Goal: Task Accomplishment & Management: Manage account settings

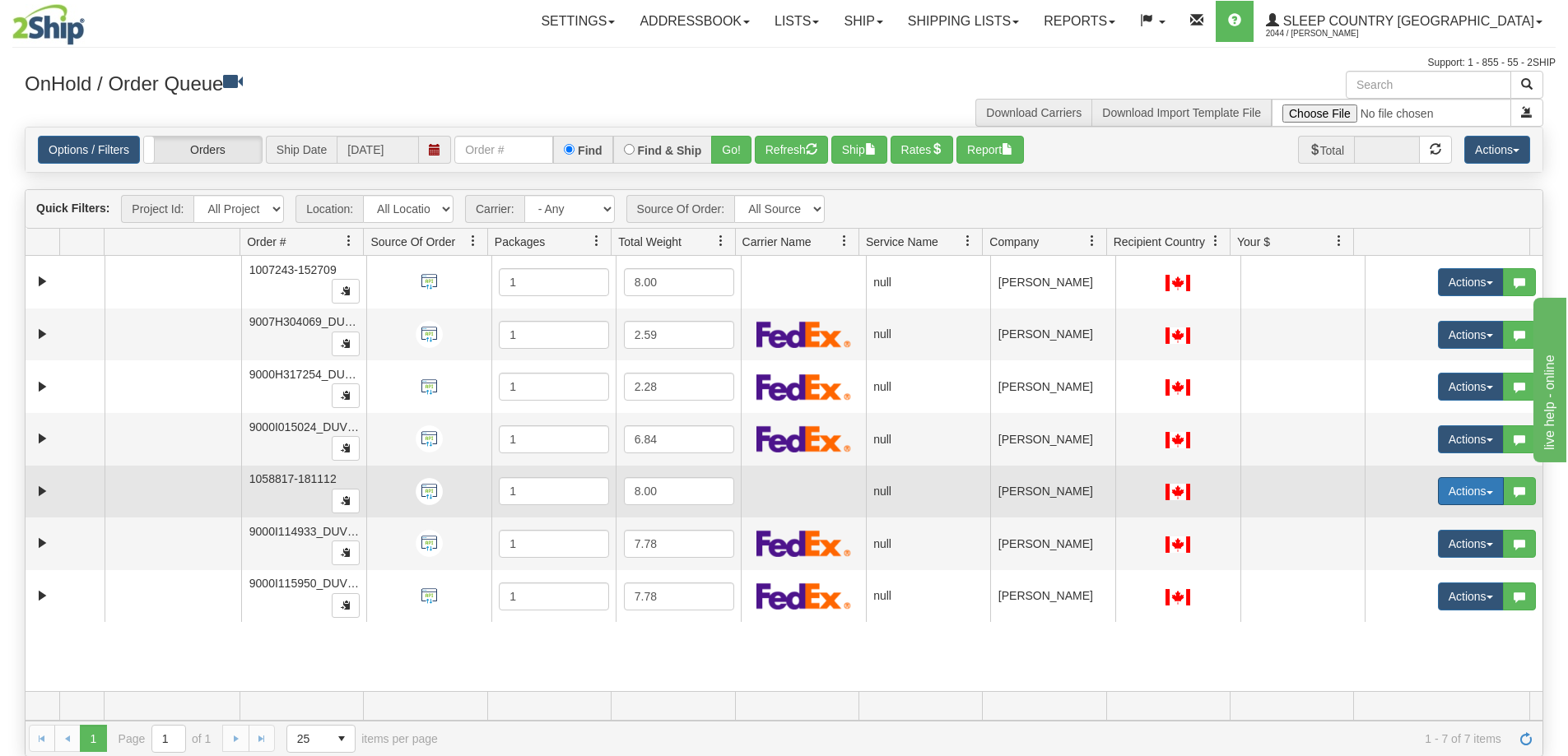
click at [1483, 489] on button "Actions" at bounding box center [1471, 491] width 66 height 28
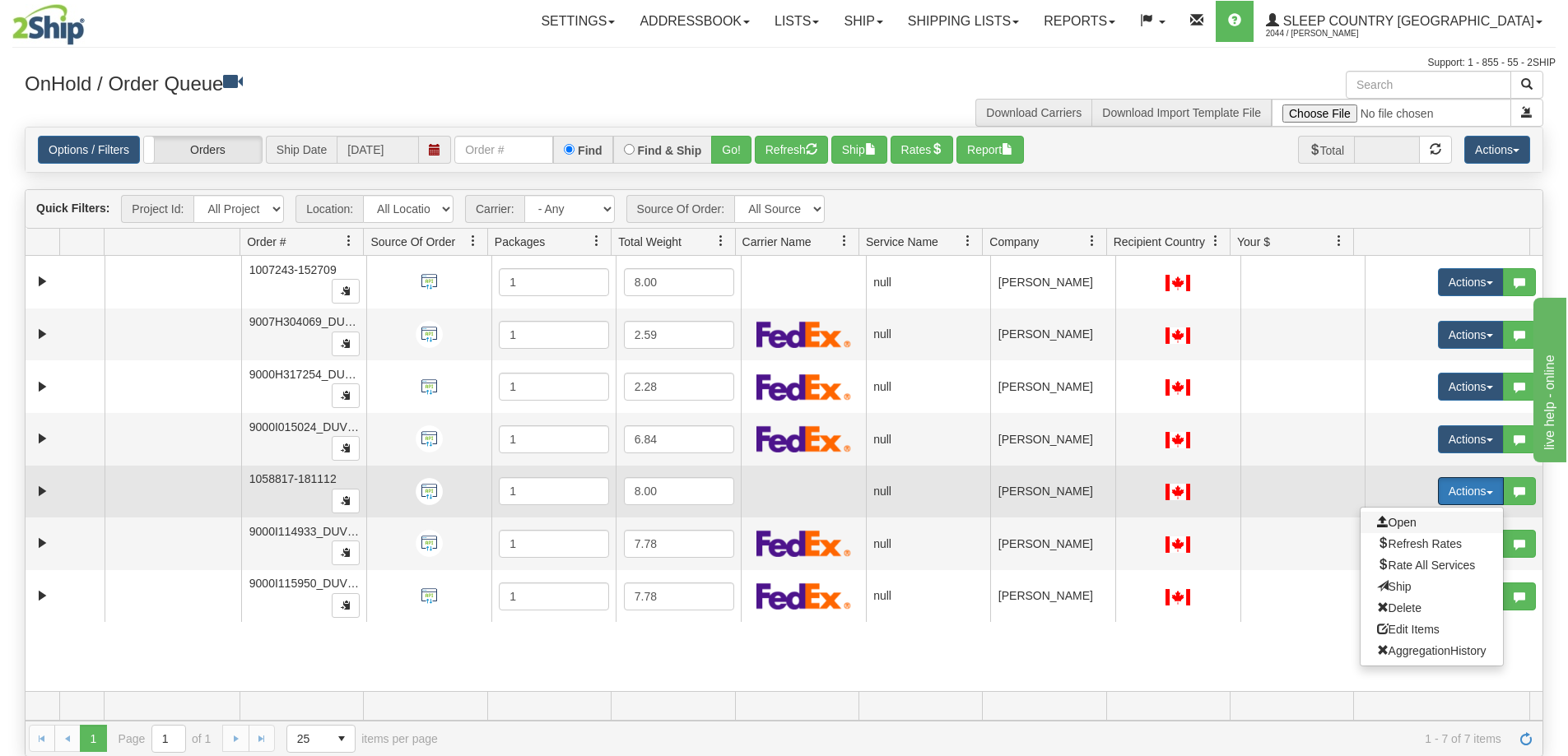
click at [1392, 523] on span "Open" at bounding box center [1396, 522] width 39 height 13
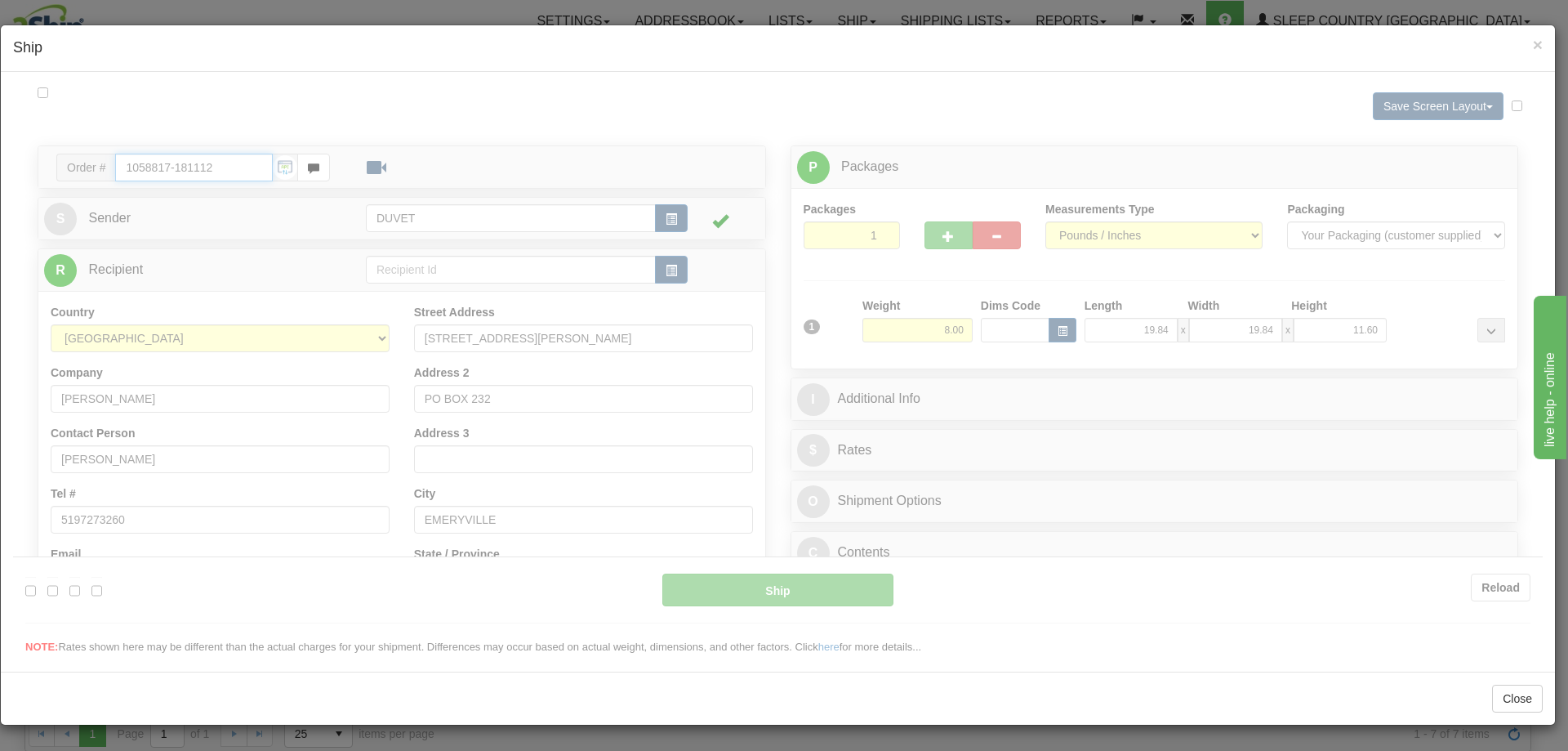
type input "06:00"
type input "16:00"
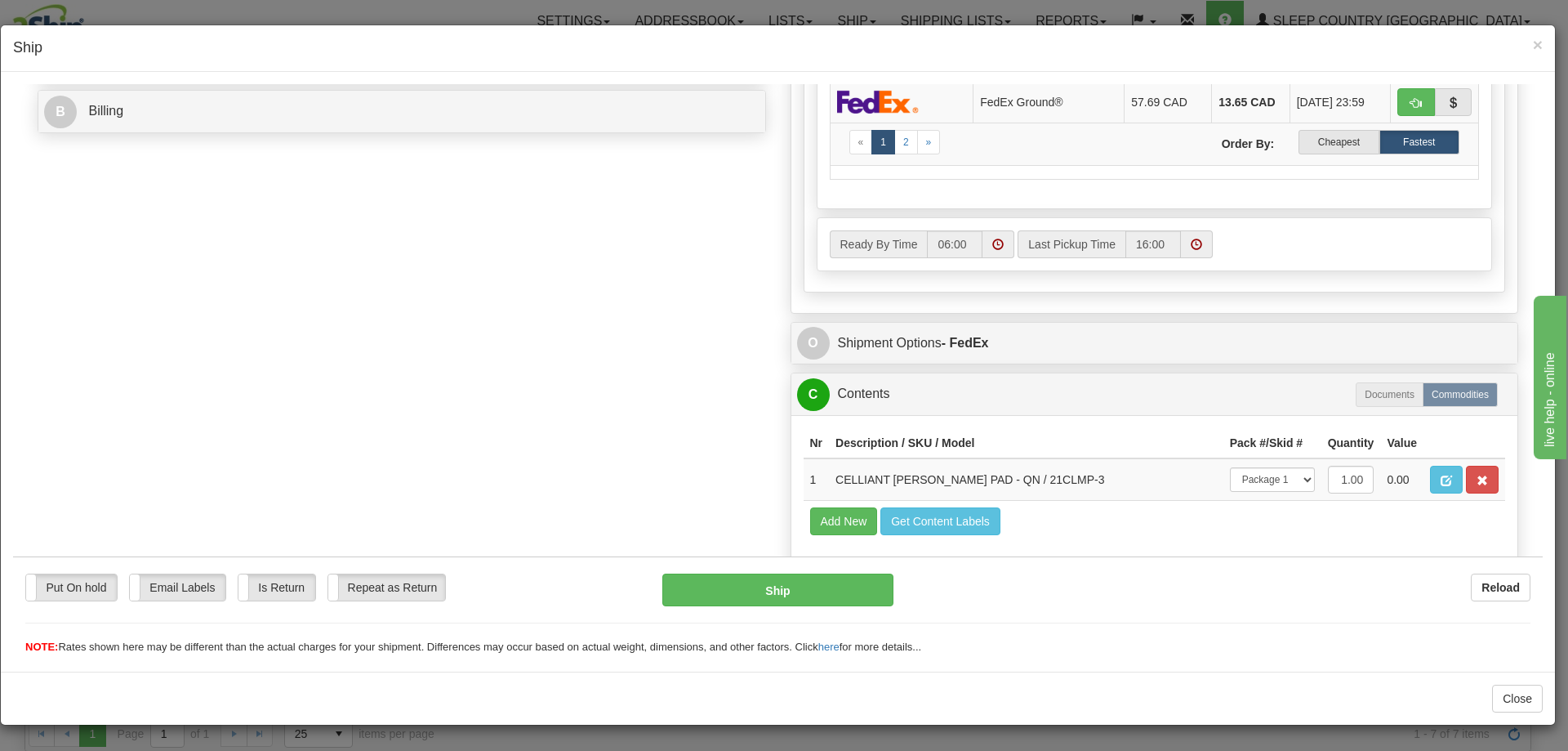
scroll to position [790, 0]
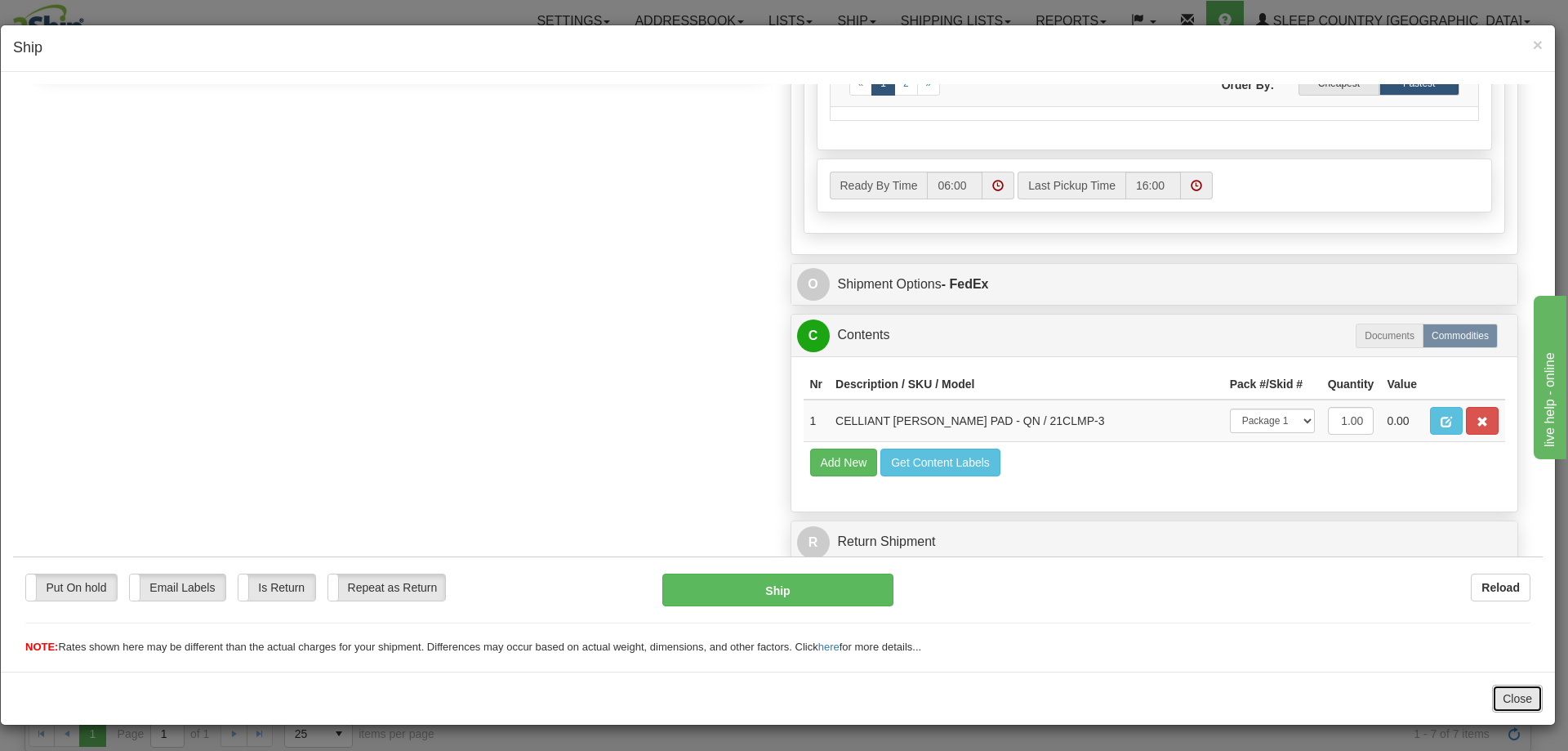
click at [1514, 700] on button "Close" at bounding box center [1517, 699] width 51 height 28
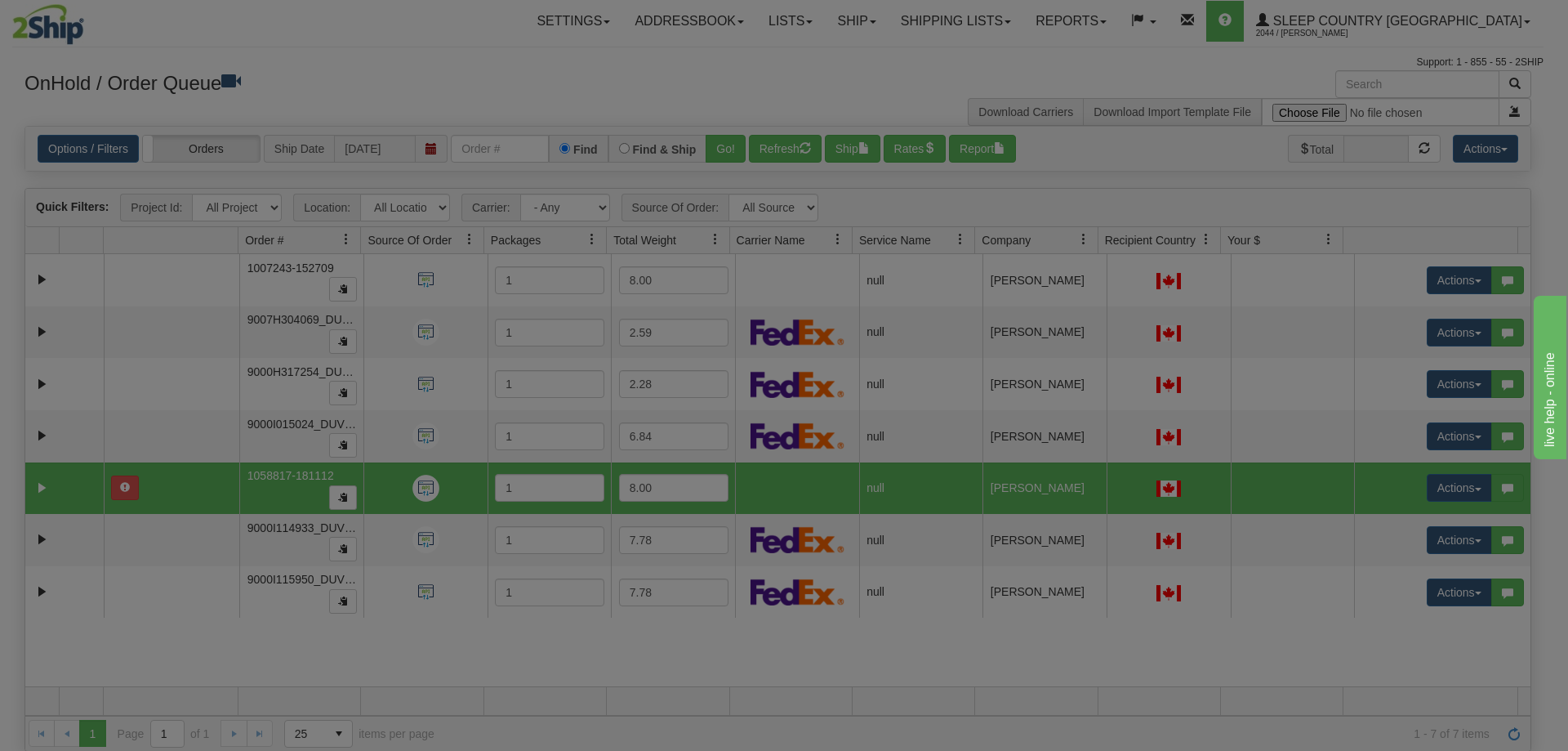
scroll to position [0, 0]
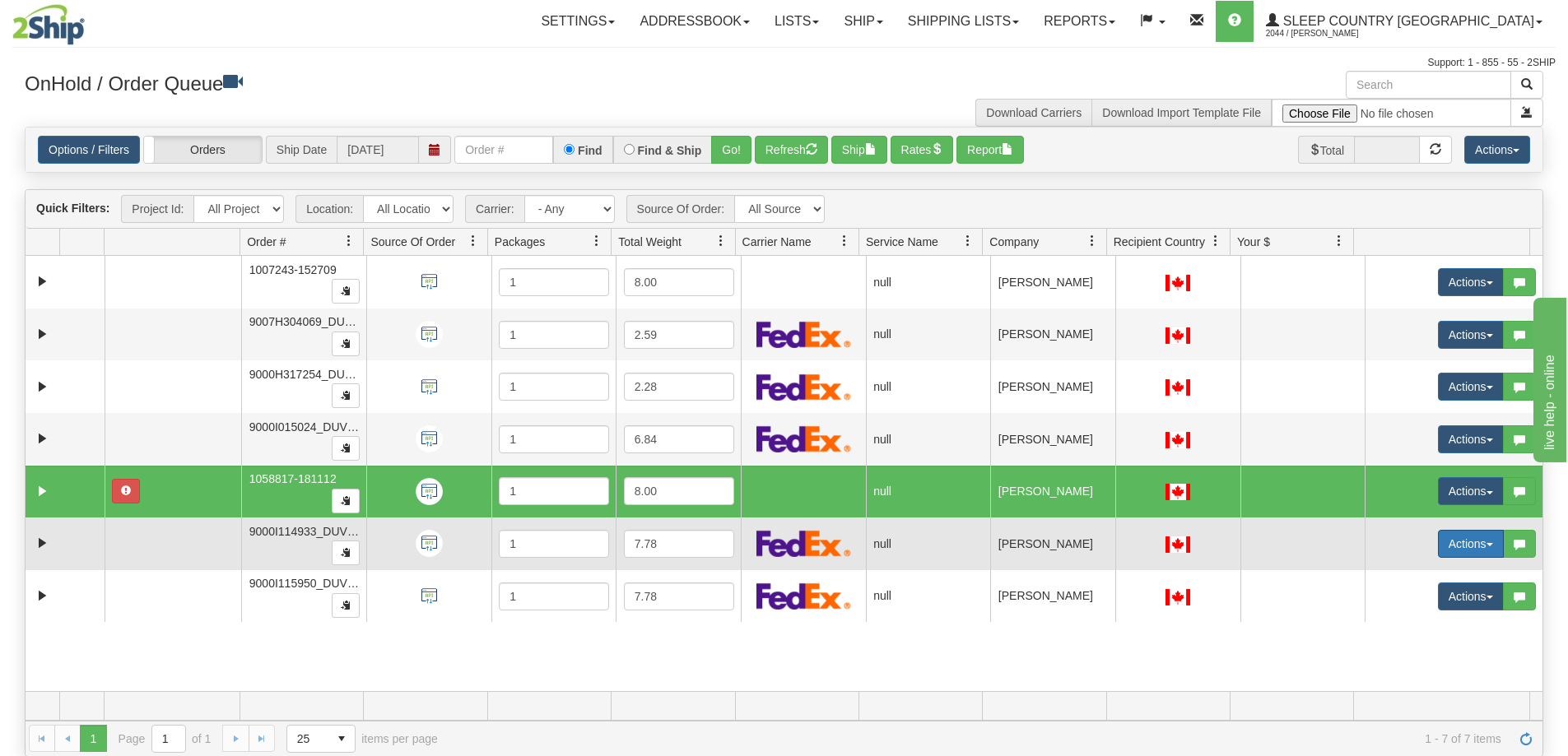
click at [1473, 541] on button "Actions" at bounding box center [1471, 544] width 66 height 28
click at [1391, 577] on span "Open" at bounding box center [1396, 575] width 39 height 13
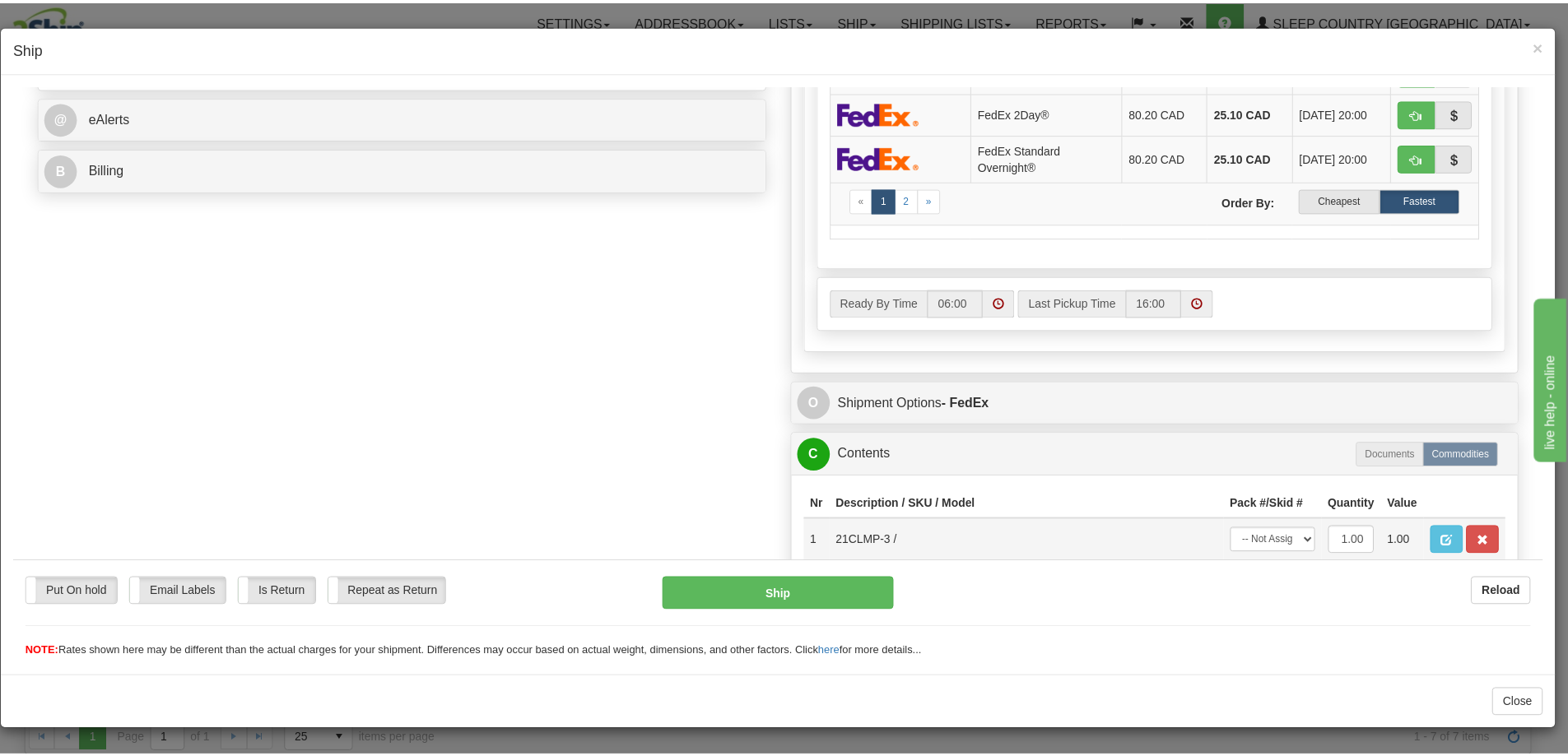
scroll to position [697, 0]
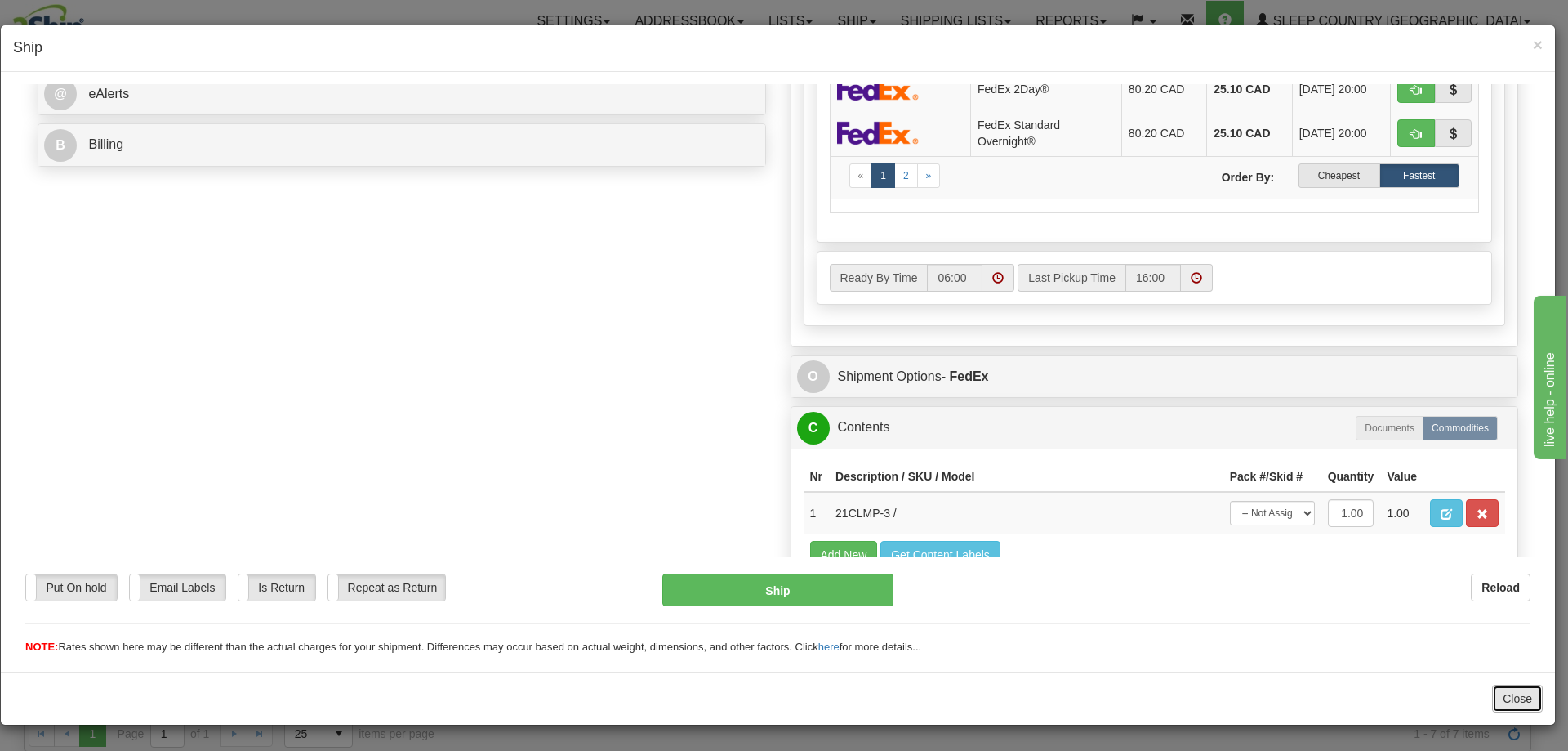
click at [1513, 699] on button "Close" at bounding box center [1517, 699] width 51 height 28
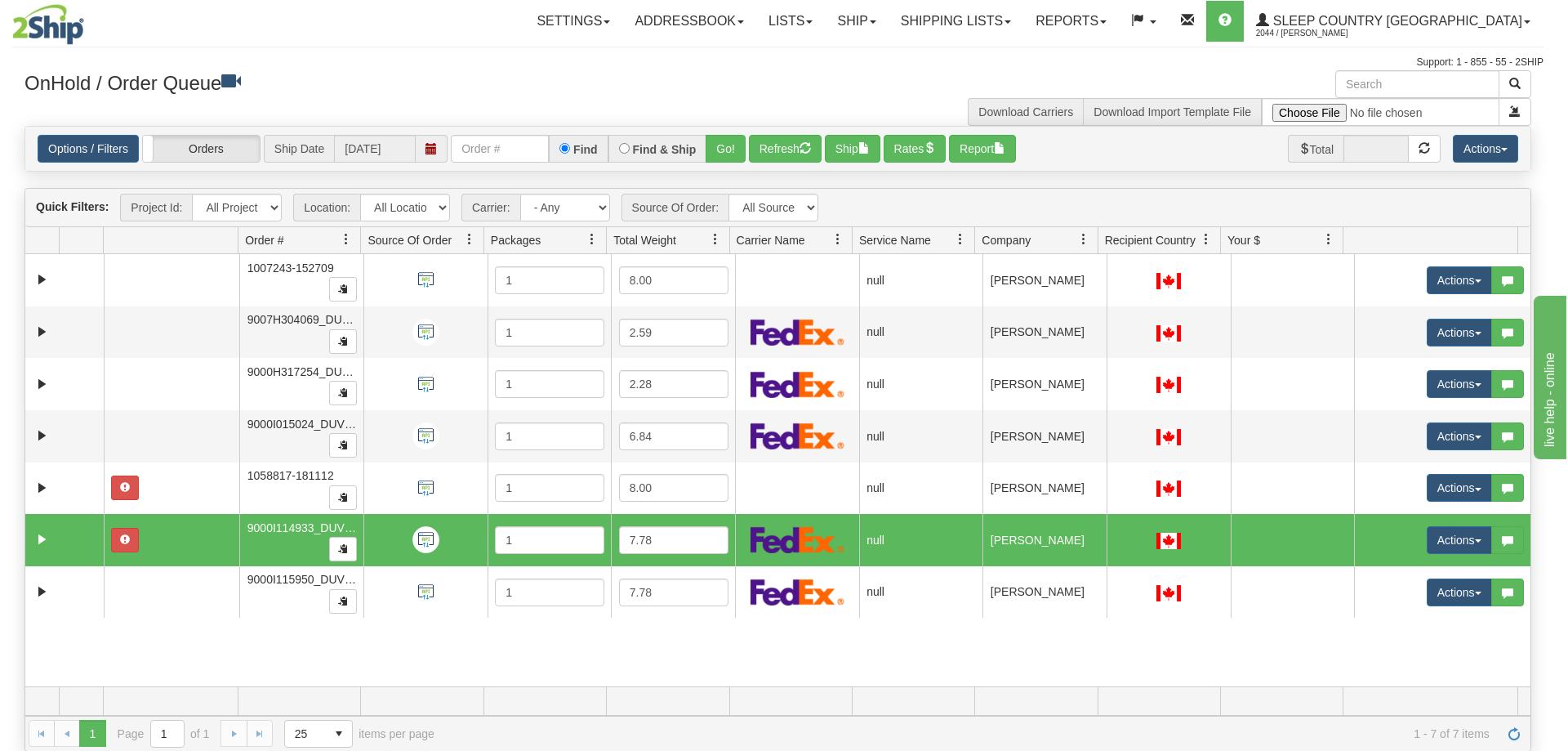
scroll to position [0, 0]
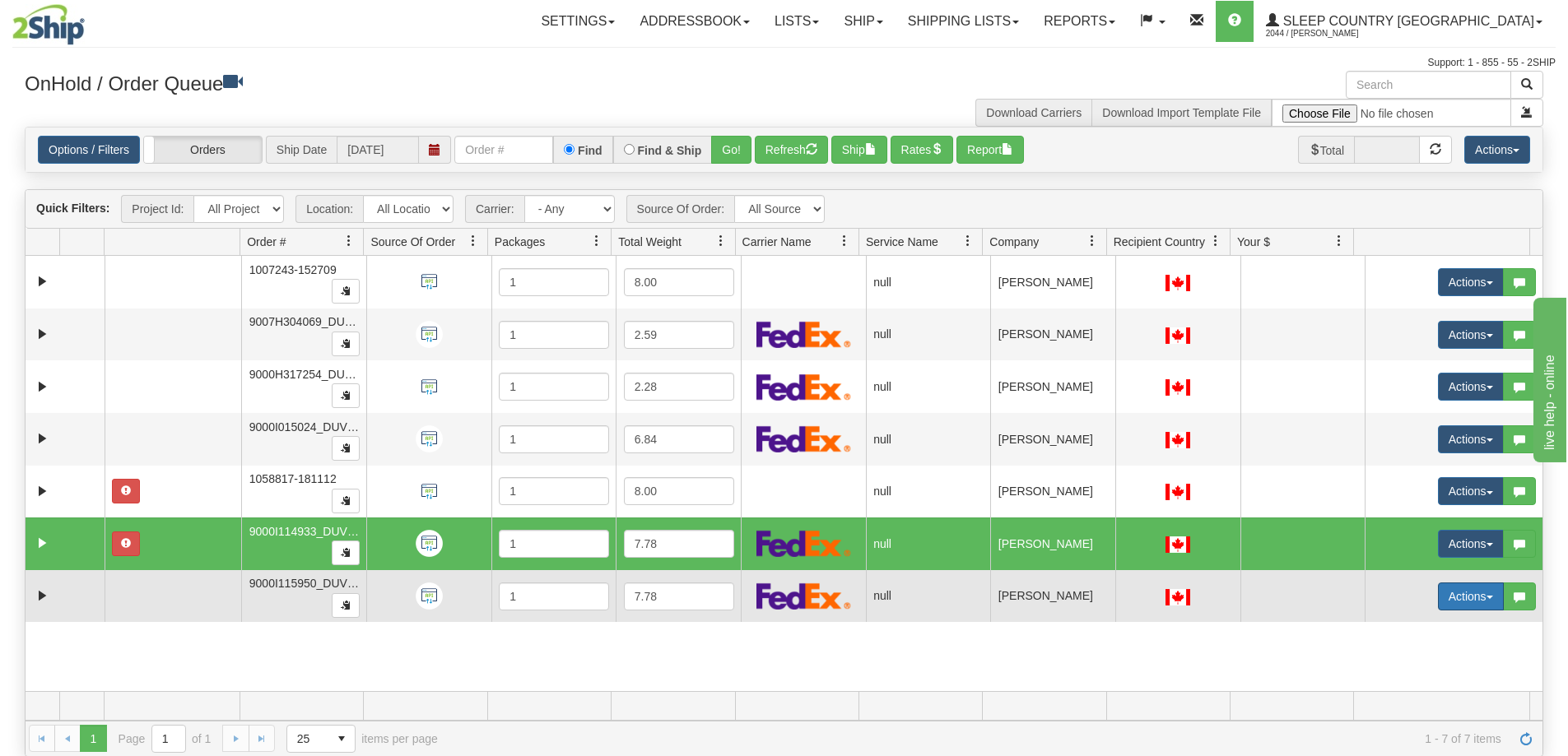
click at [1474, 592] on button "Actions" at bounding box center [1471, 597] width 66 height 28
click at [1398, 628] on span "Open" at bounding box center [1396, 628] width 39 height 13
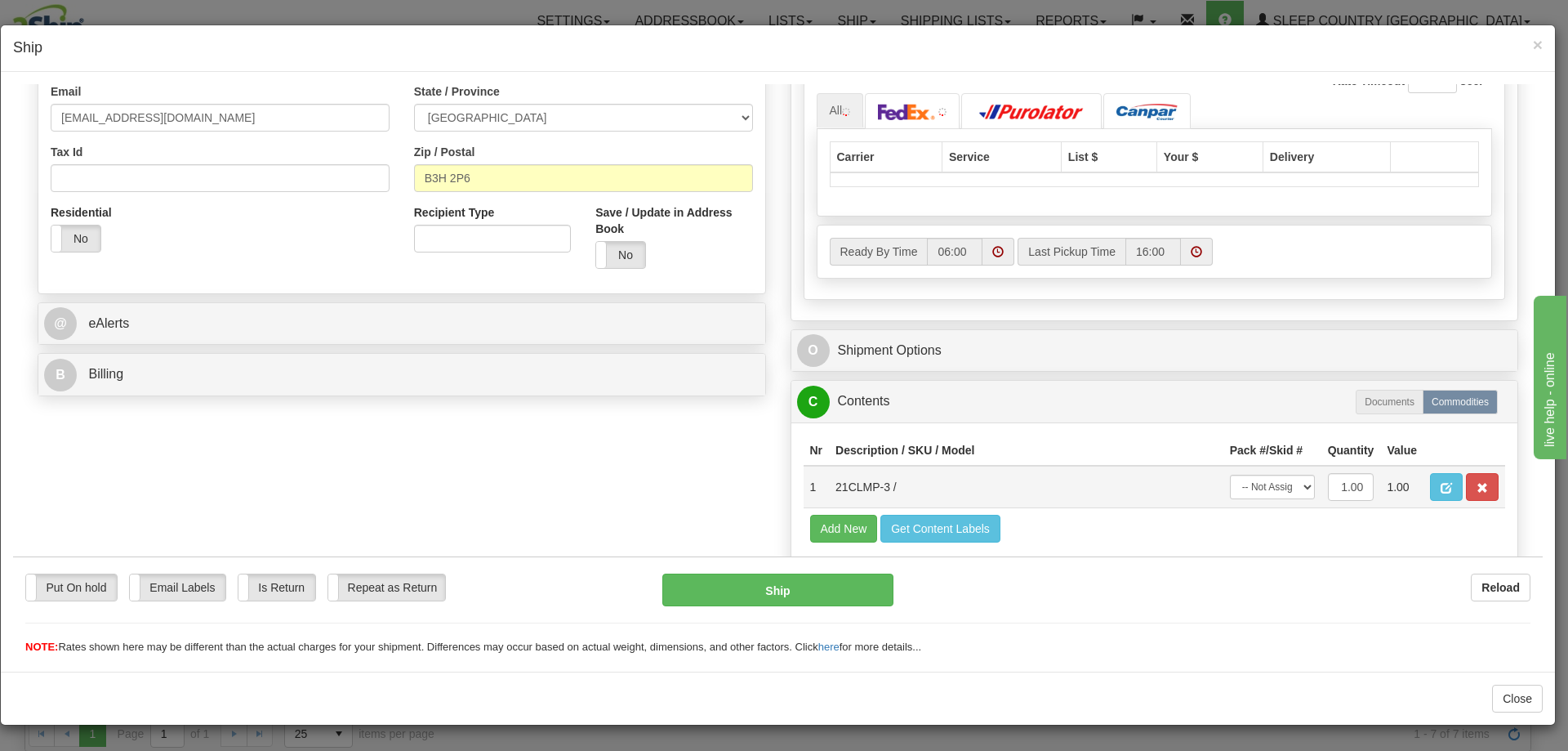
scroll to position [528, 0]
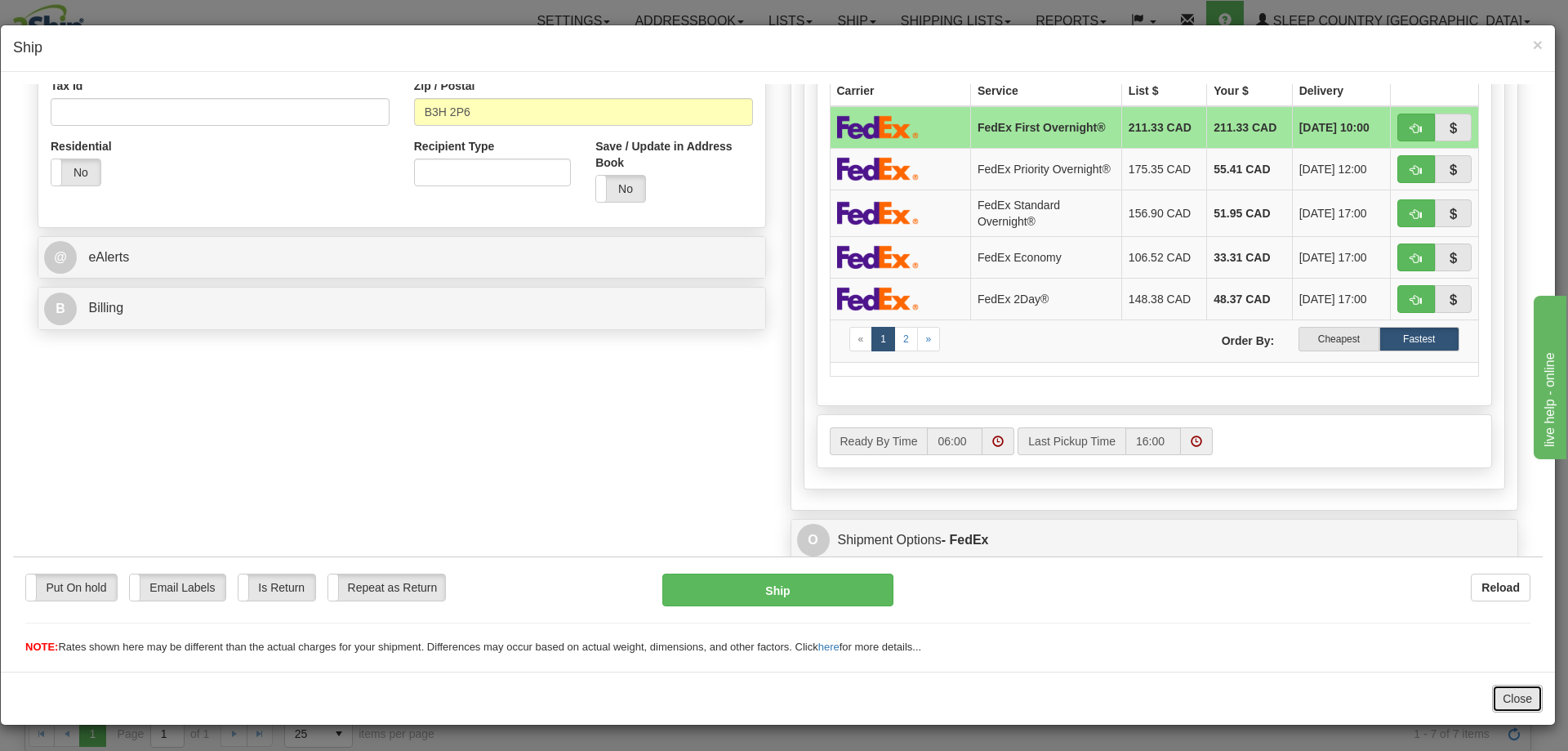
click at [1519, 699] on button "Close" at bounding box center [1517, 699] width 51 height 28
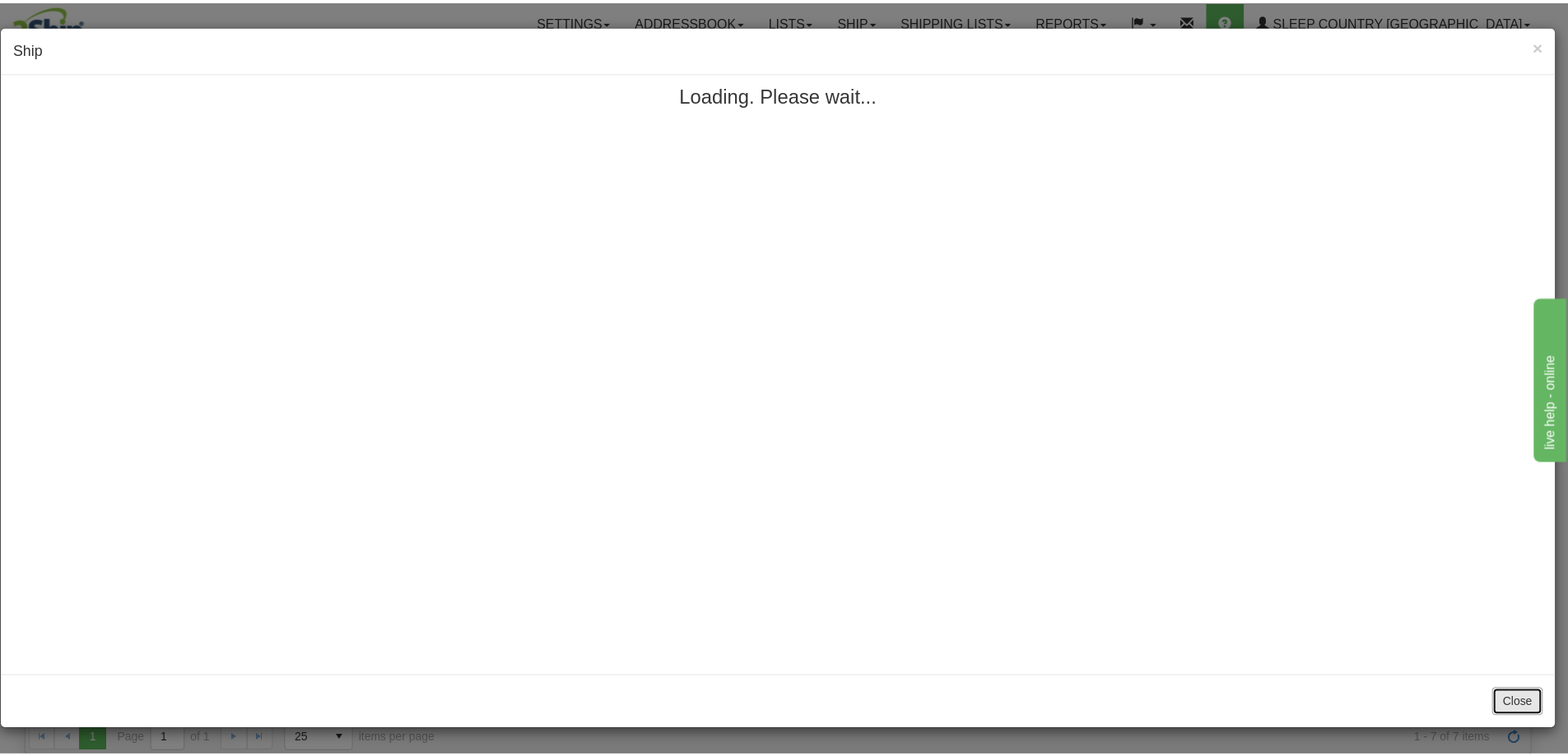
scroll to position [0, 0]
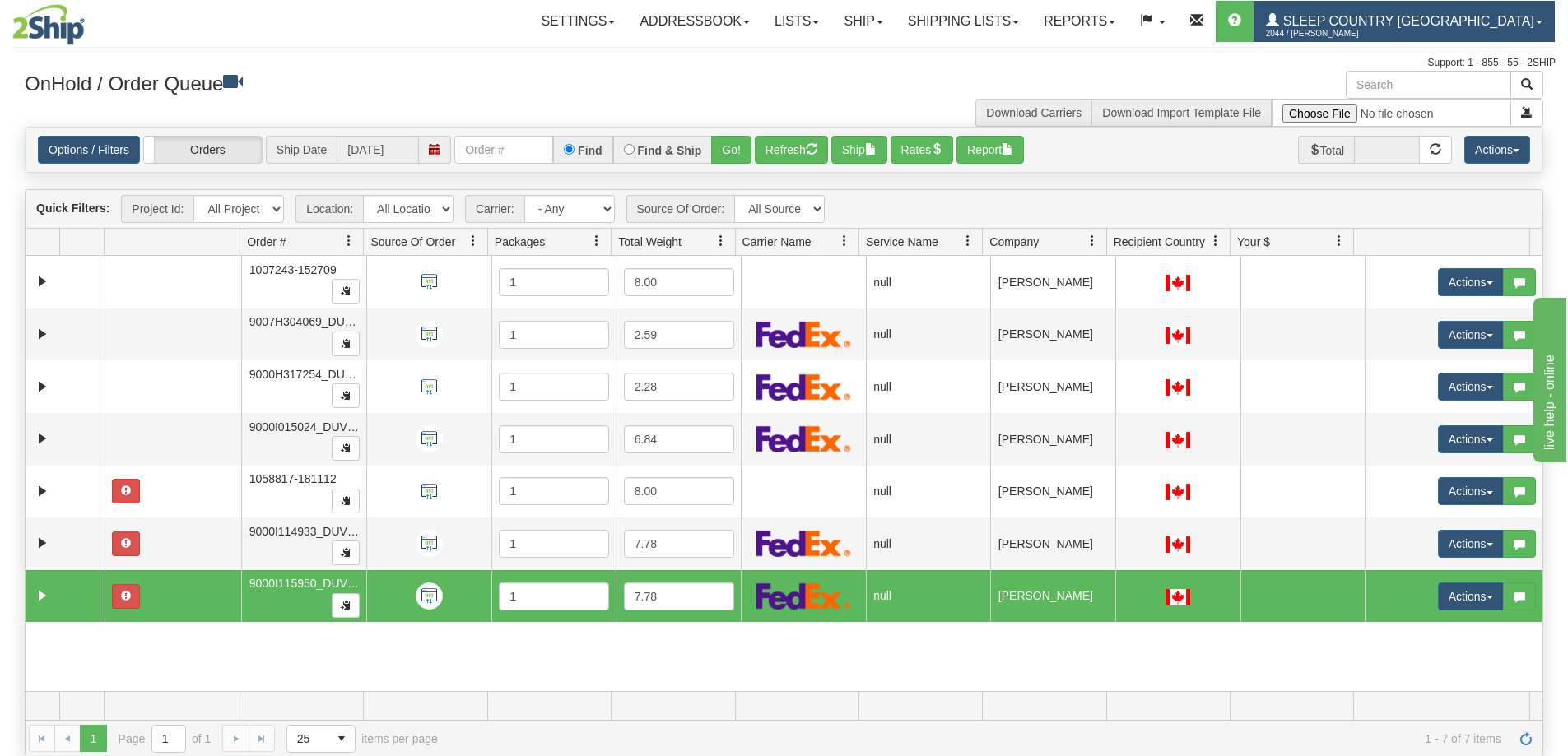
click at [1391, 18] on span "Sleep Country [GEOGRAPHIC_DATA]" at bounding box center [1407, 20] width 255 height 14
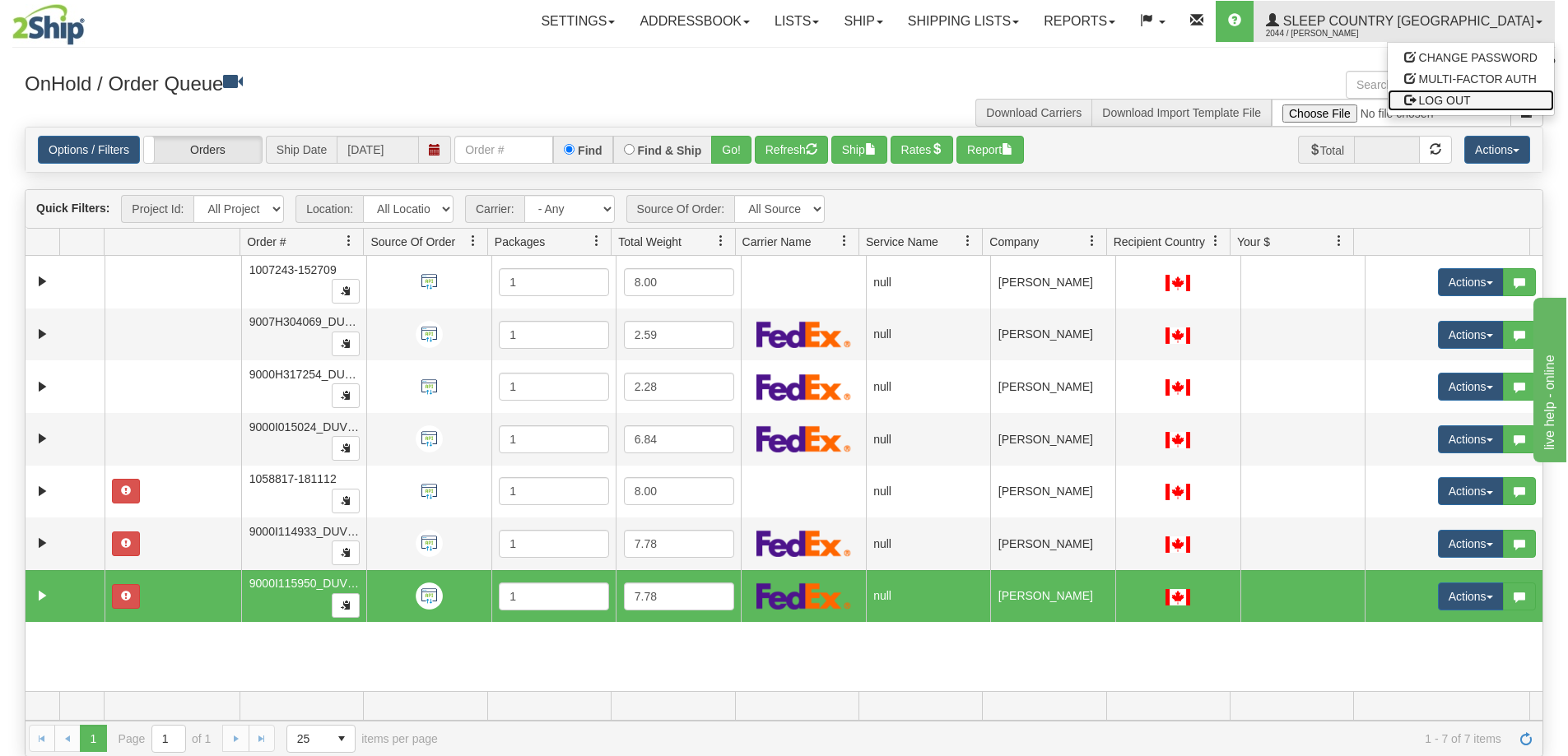
click at [1440, 97] on span "LOG OUT" at bounding box center [1444, 100] width 52 height 13
